Goal: Browse casually

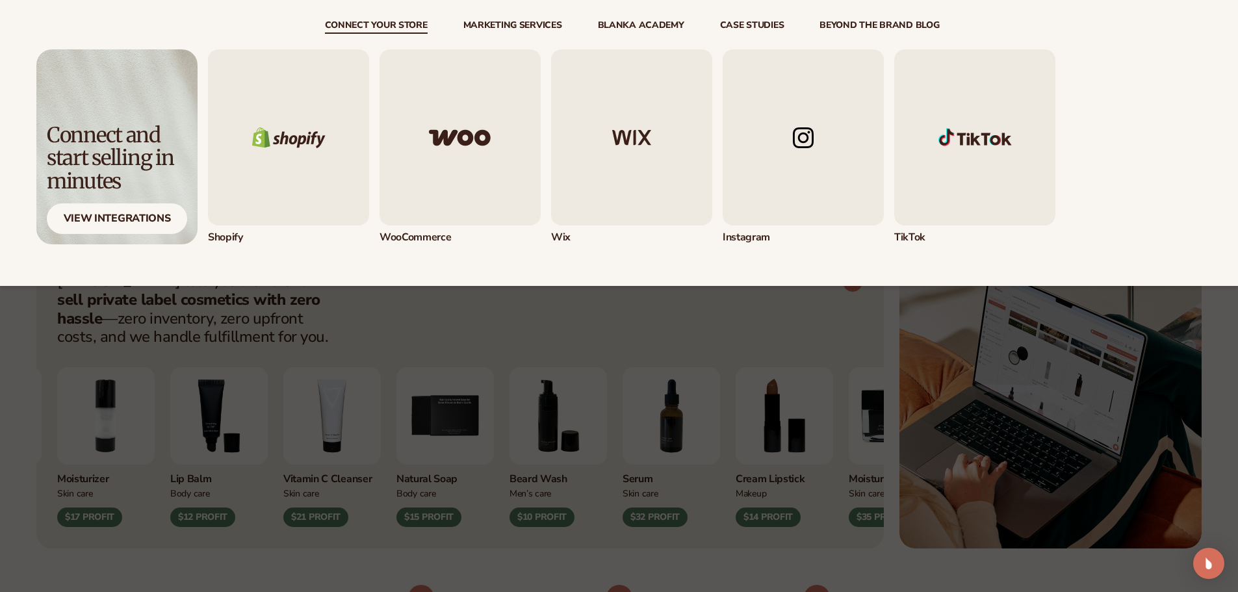
scroll to position [325, 0]
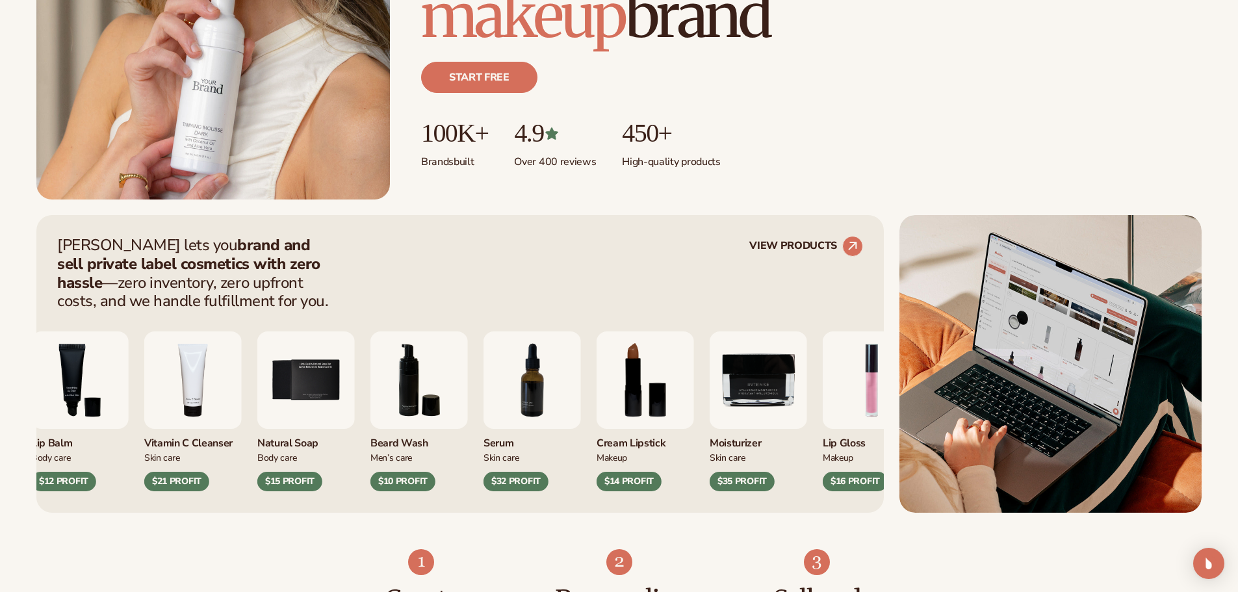
click at [760, 397] on img "9 / 9" at bounding box center [757, 379] width 97 height 97
click at [768, 407] on img "9 / 9" at bounding box center [757, 379] width 97 height 97
click at [769, 406] on img "9 / 9" at bounding box center [757, 379] width 97 height 97
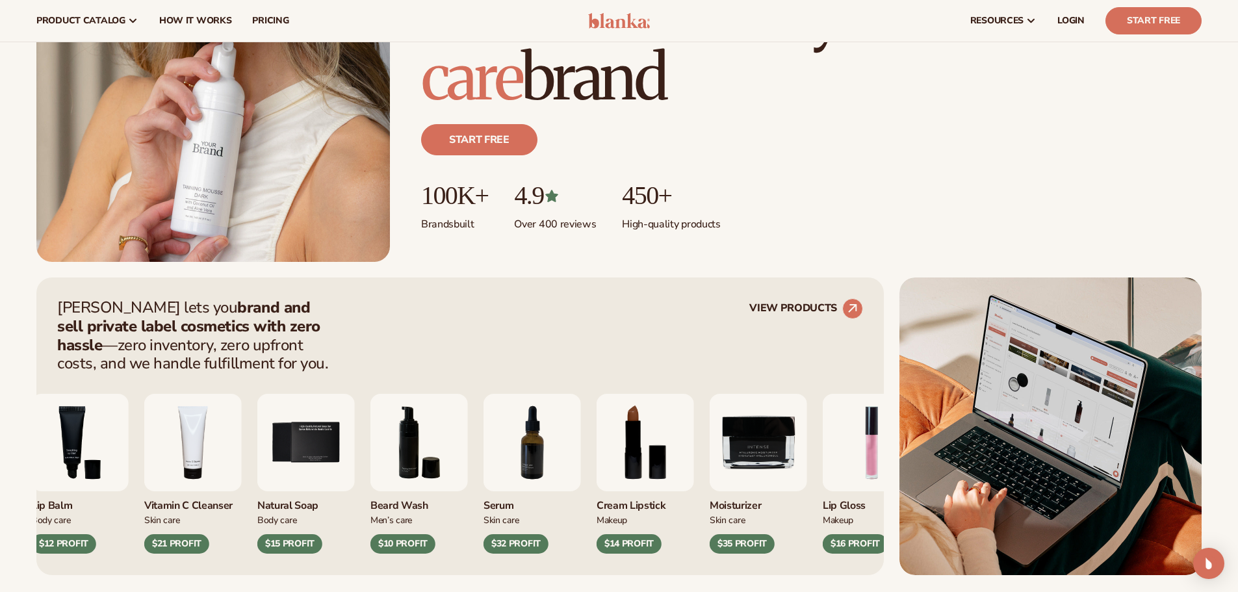
scroll to position [65, 0]
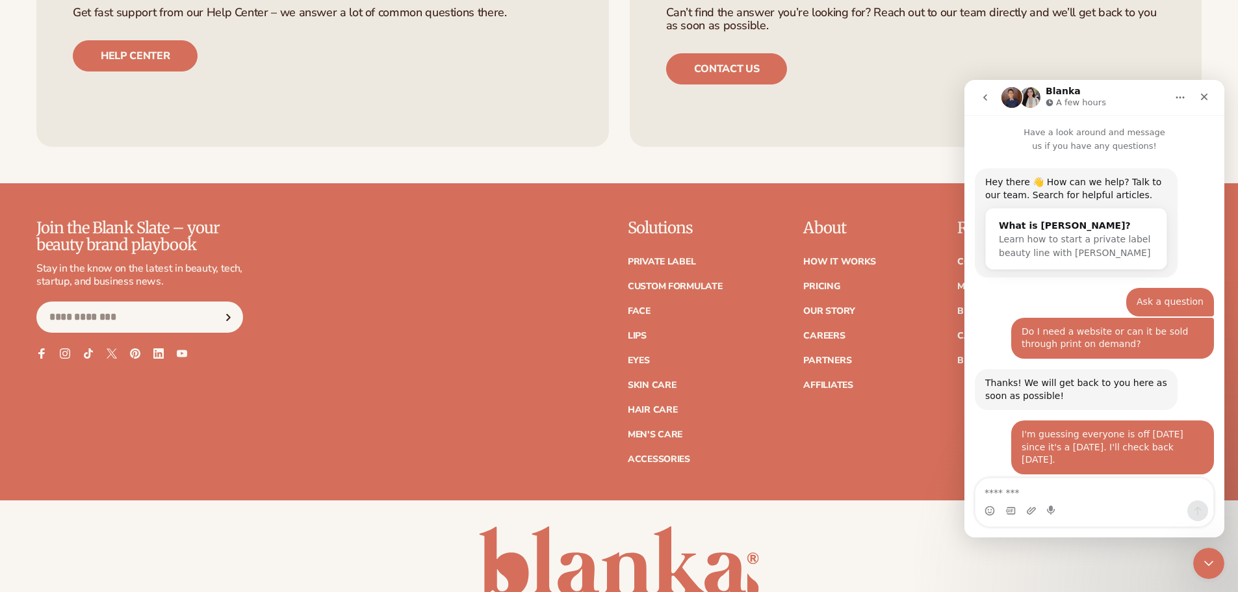
scroll to position [152, 0]
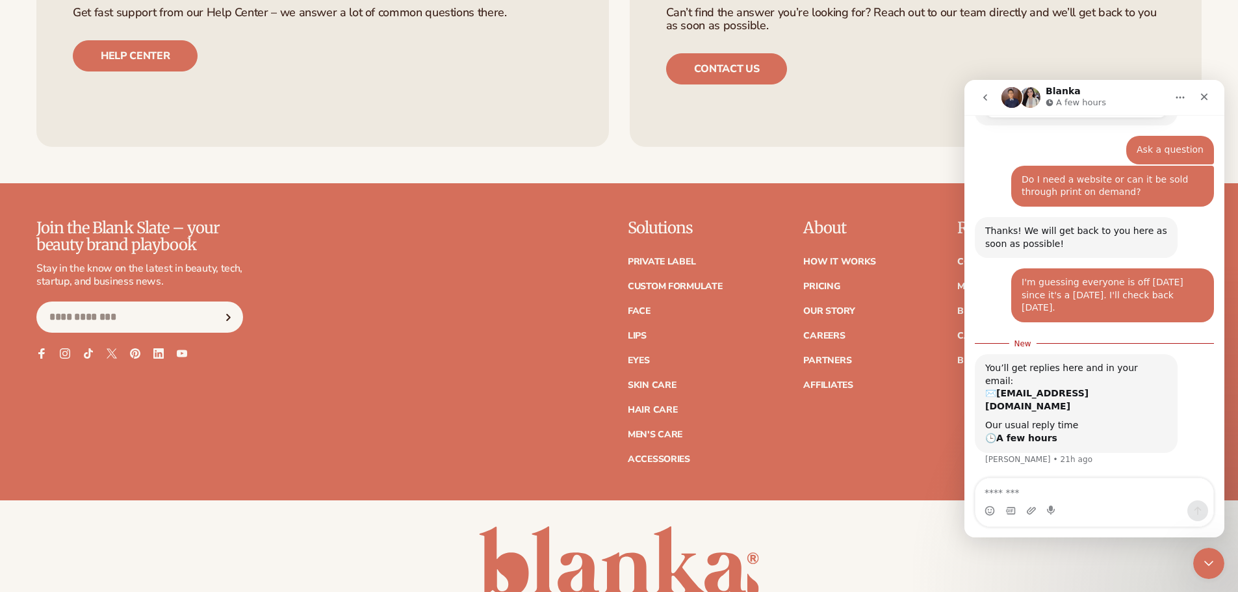
click at [1011, 489] on textarea "Message…" at bounding box center [1094, 489] width 238 height 22
type textarea "**********"
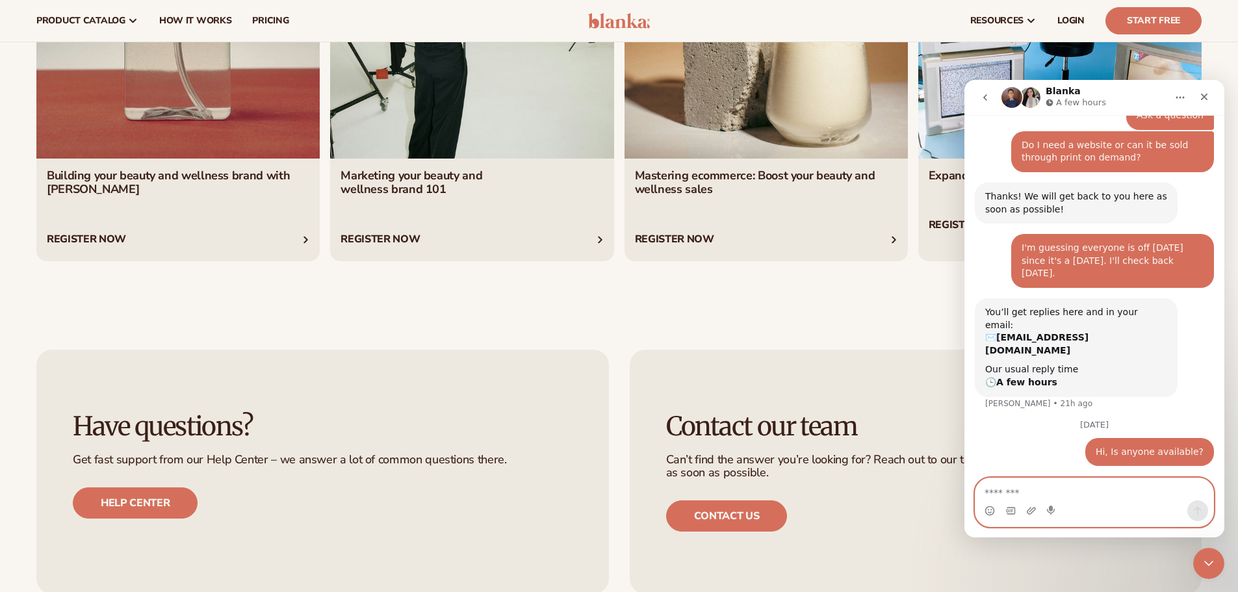
scroll to position [5226, 0]
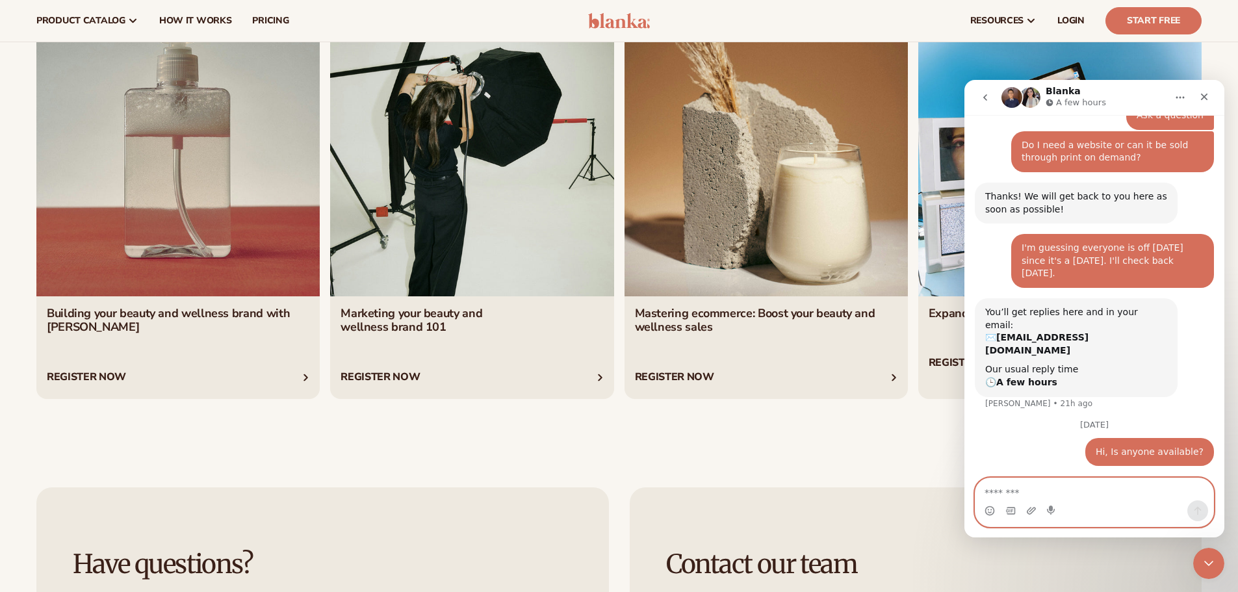
click at [1001, 498] on textarea "Message…" at bounding box center [1094, 489] width 238 height 22
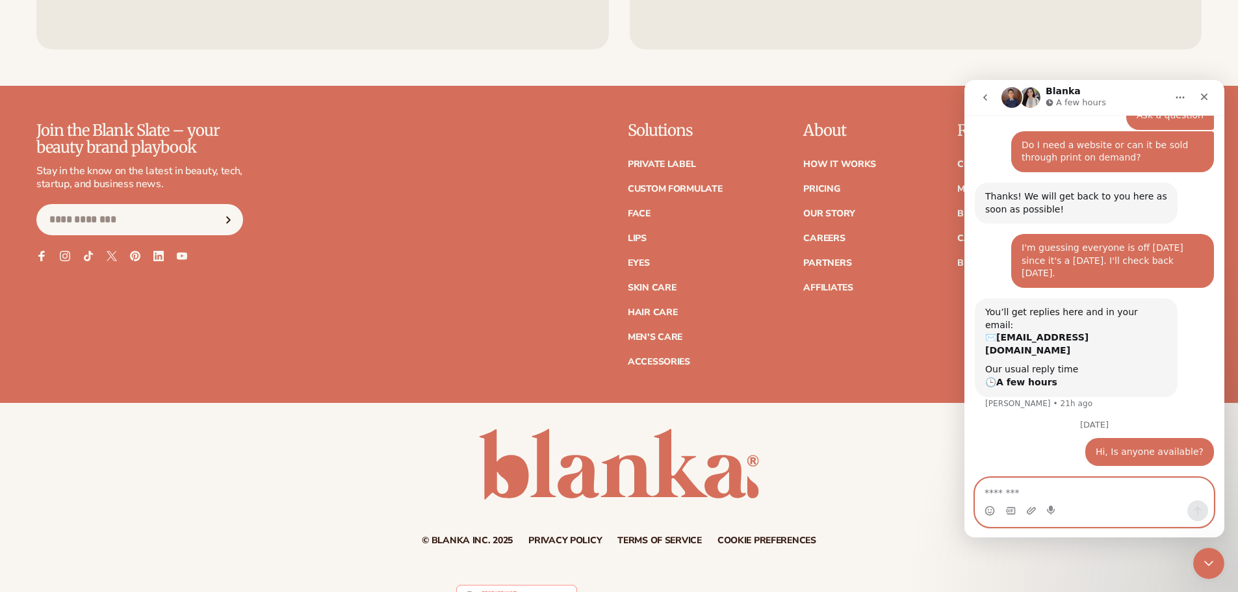
scroll to position [5941, 0]
